Goal: Connect with others

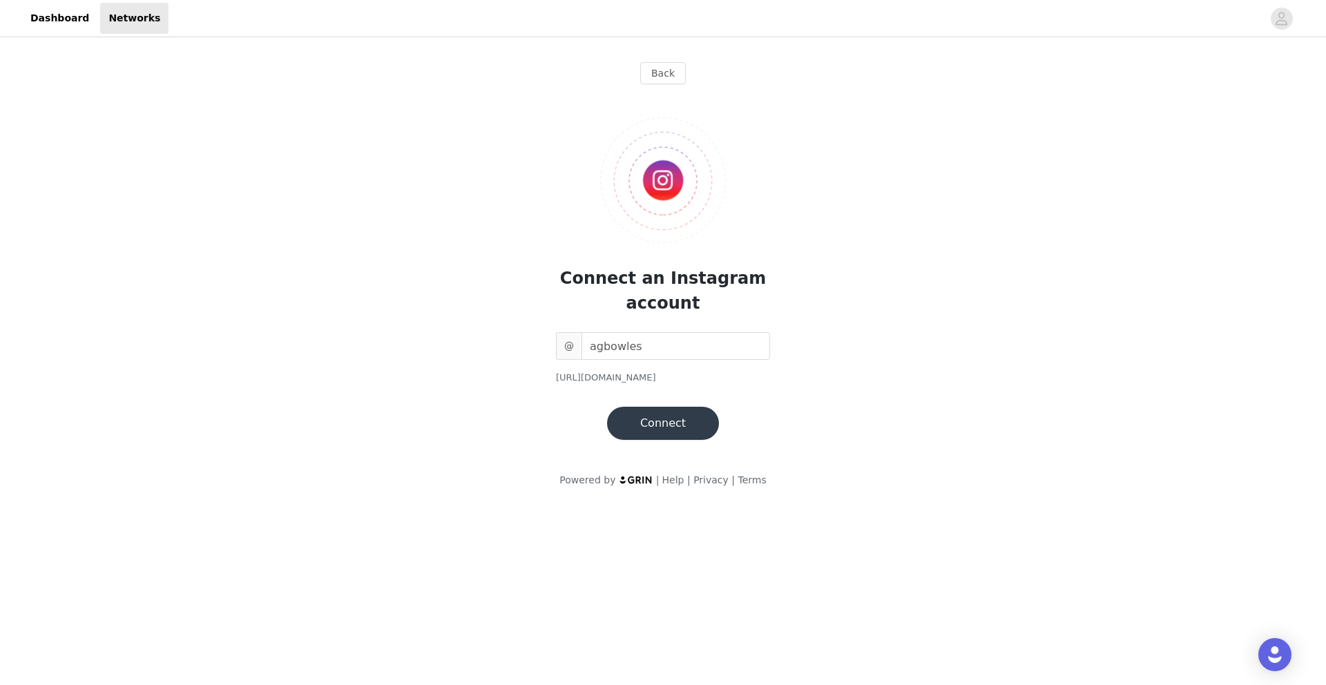
click at [667, 424] on button "Connect" at bounding box center [663, 423] width 112 height 33
